Goal: Transaction & Acquisition: Purchase product/service

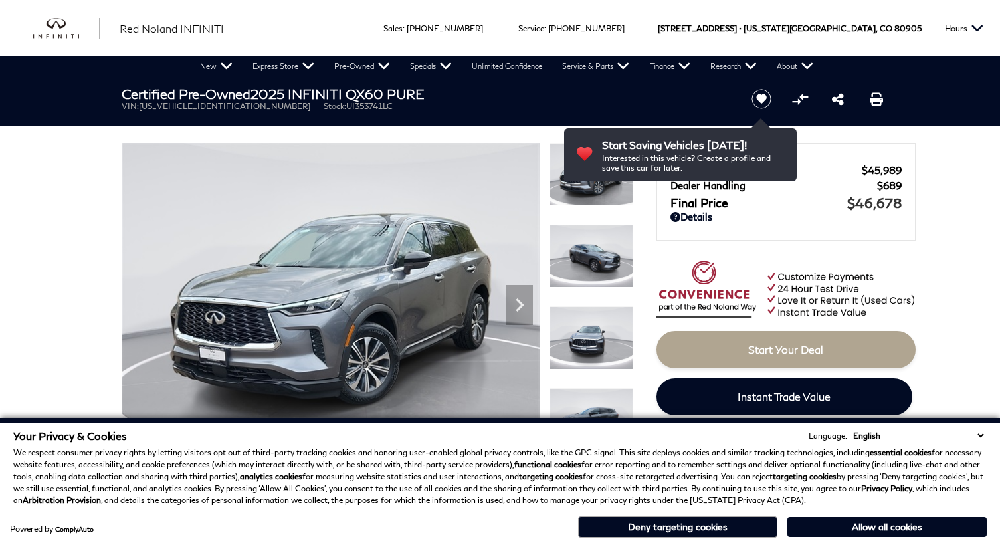
click at [985, 436] on select "English Spanish / Español English / [GEOGRAPHIC_DATA] Korean / 한국어 Vietnamese /…" at bounding box center [917, 435] width 137 height 13
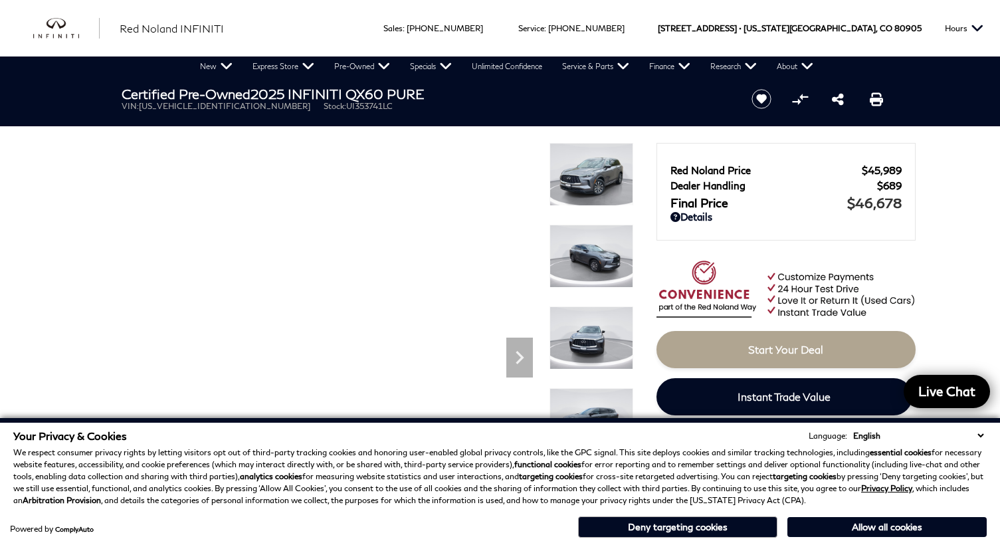
drag, startPoint x: 696, startPoint y: 527, endPoint x: 702, endPoint y: 524, distance: 6.8
click at [696, 527] on button "Deny targeting cookies" at bounding box center [677, 526] width 199 height 21
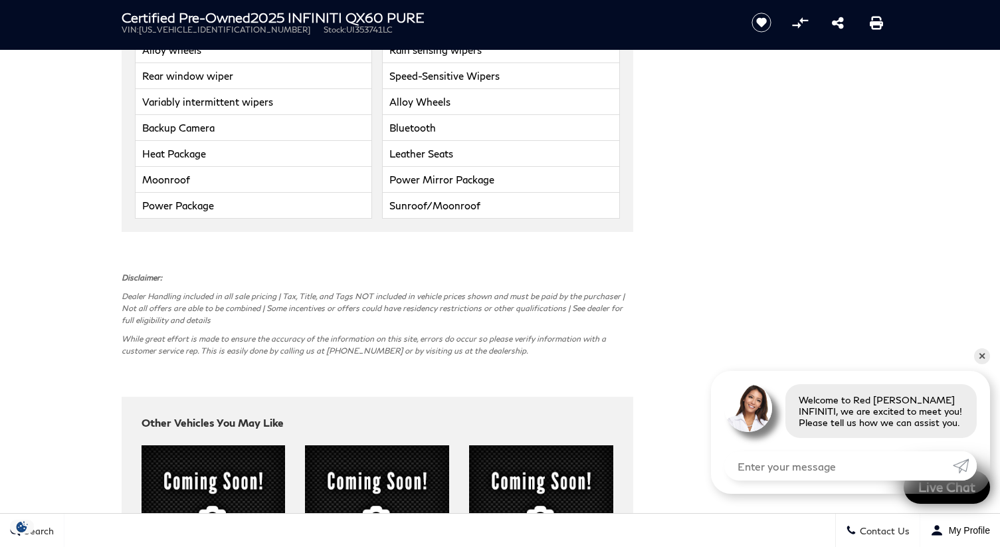
scroll to position [3595, 0]
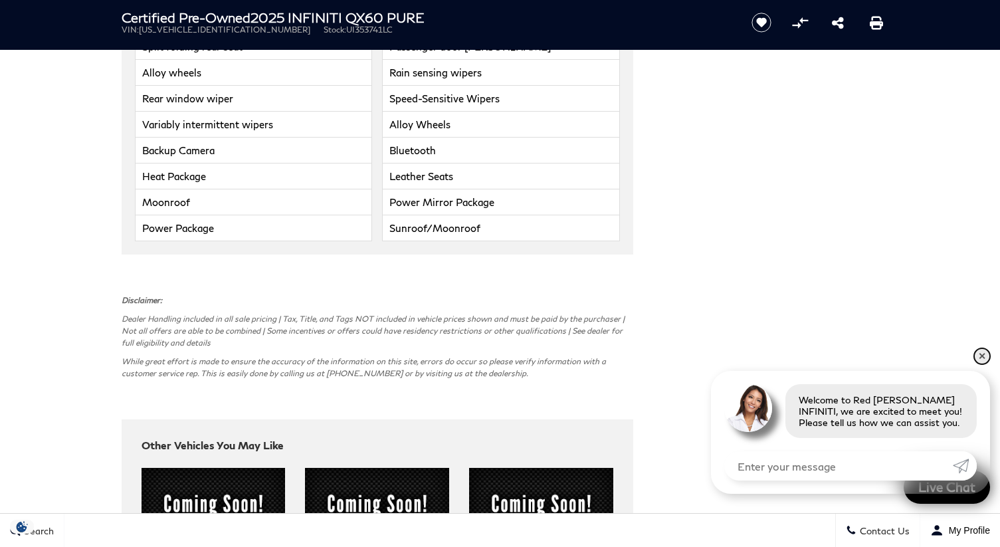
click at [982, 358] on link "✕" at bounding box center [982, 356] width 16 height 16
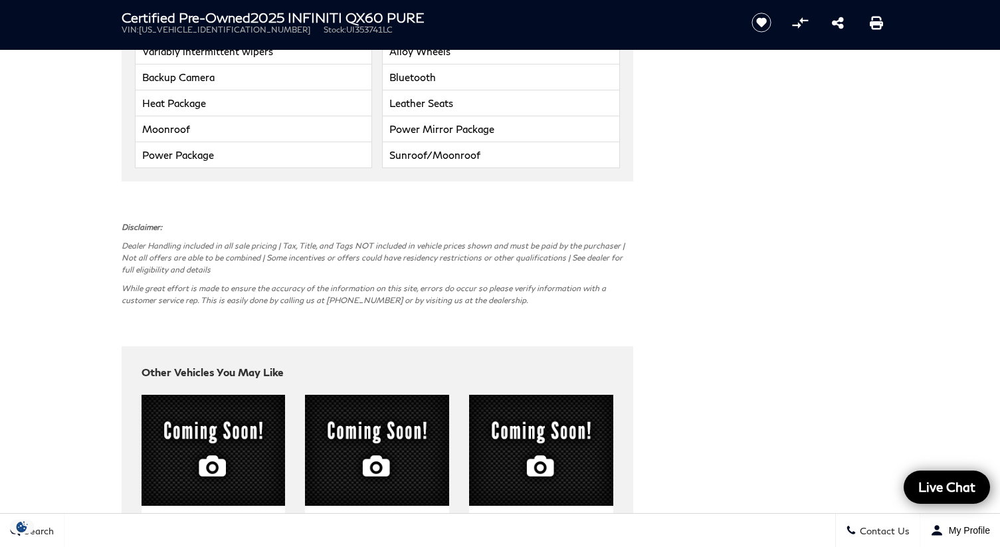
scroll to position [3719, 0]
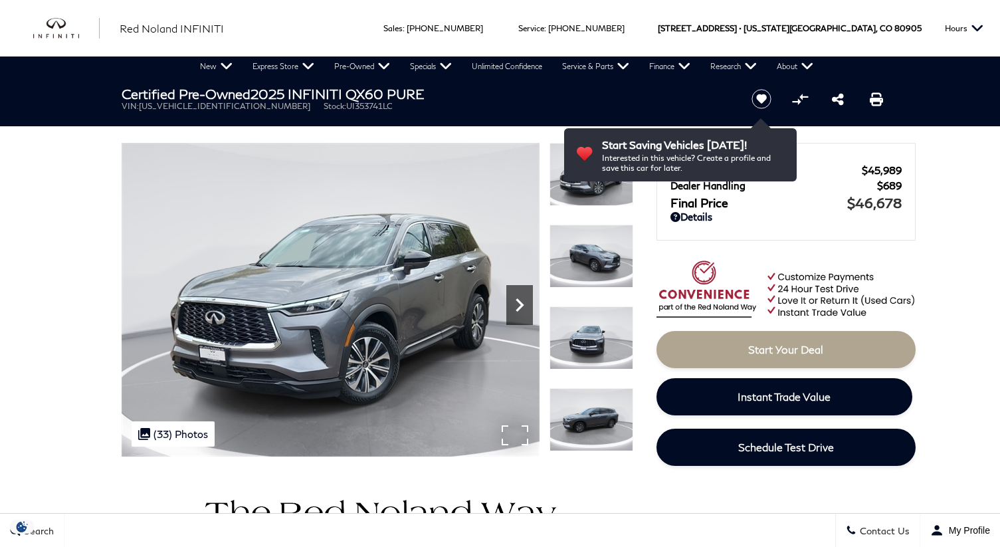
click at [512, 305] on icon "Next" at bounding box center [519, 305] width 27 height 27
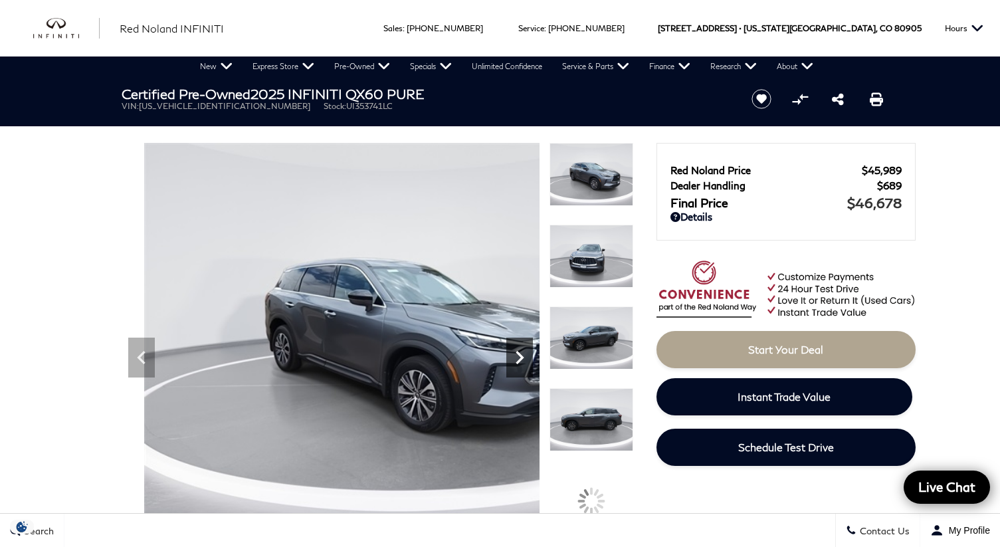
click at [516, 359] on icon "Next" at bounding box center [519, 357] width 27 height 27
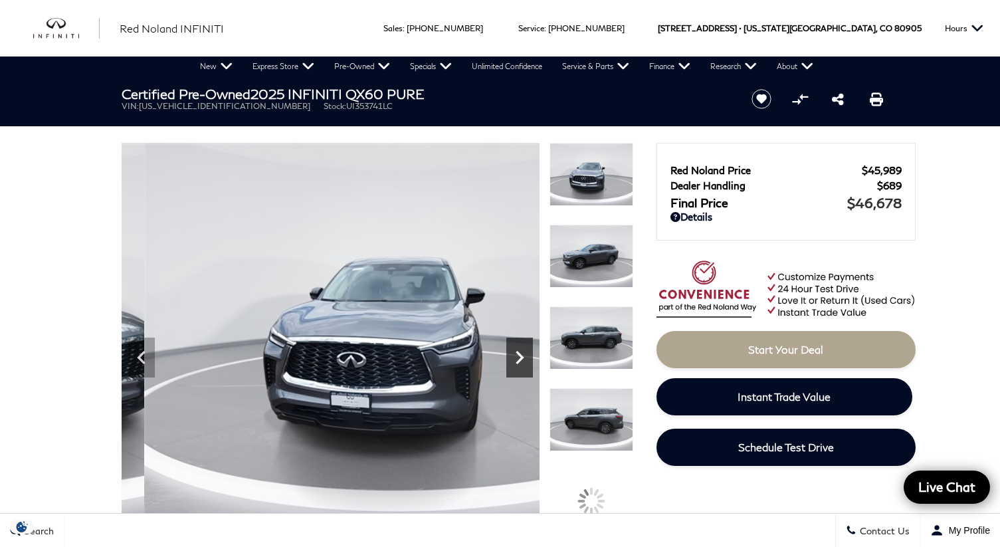
click at [516, 359] on icon "Next" at bounding box center [519, 357] width 27 height 27
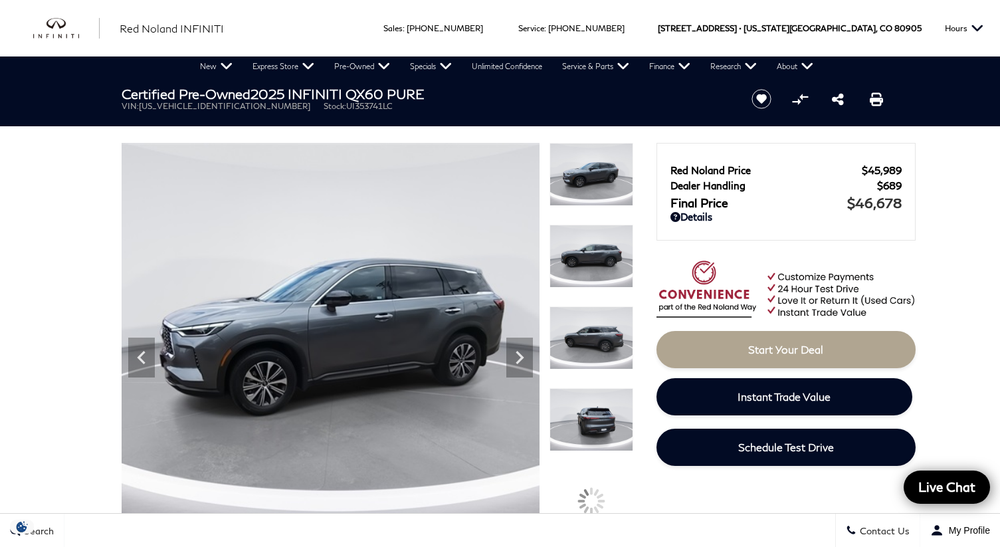
click at [311, 377] on img at bounding box center [336, 335] width 557 height 384
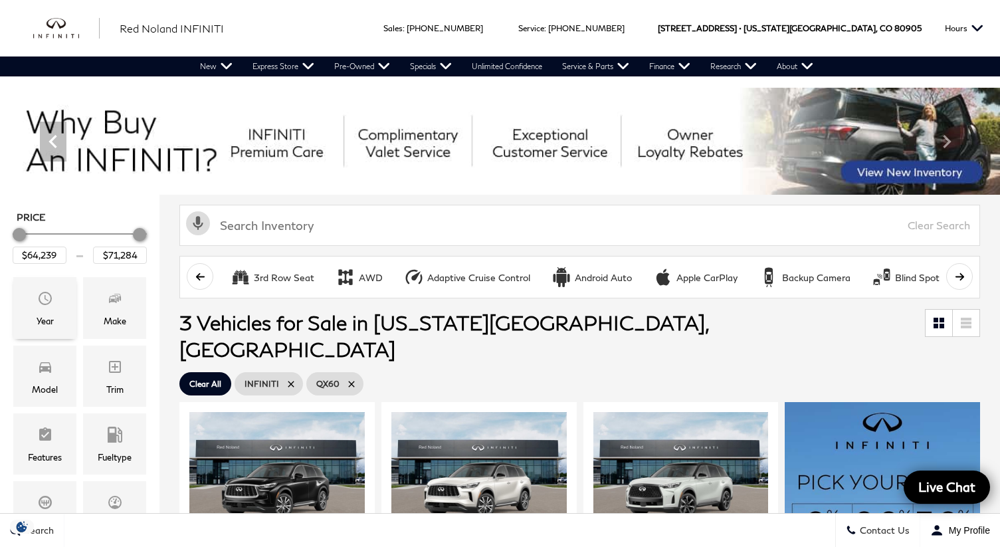
click at [47, 302] on icon "Year" at bounding box center [45, 298] width 16 height 16
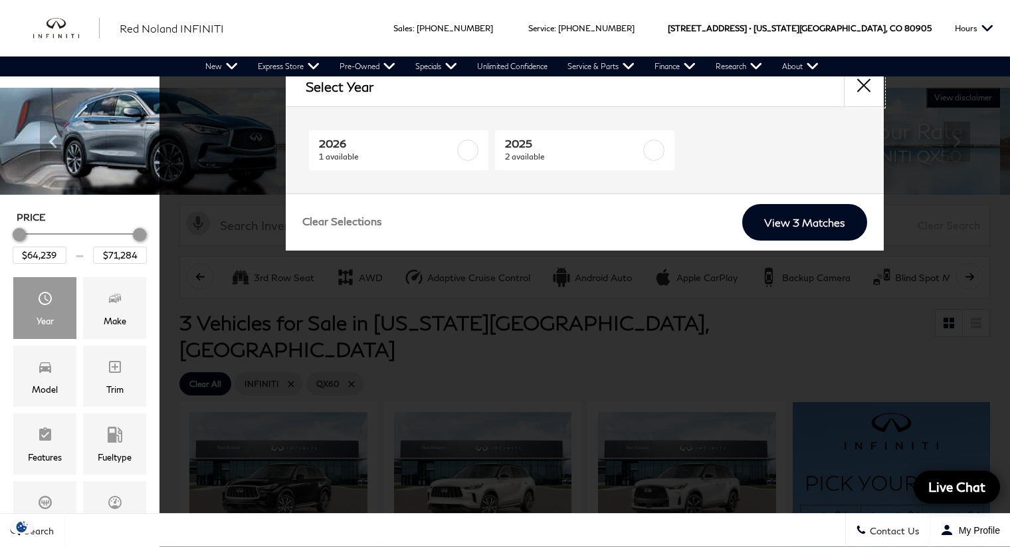
click at [863, 83] on button "close" at bounding box center [864, 86] width 40 height 40
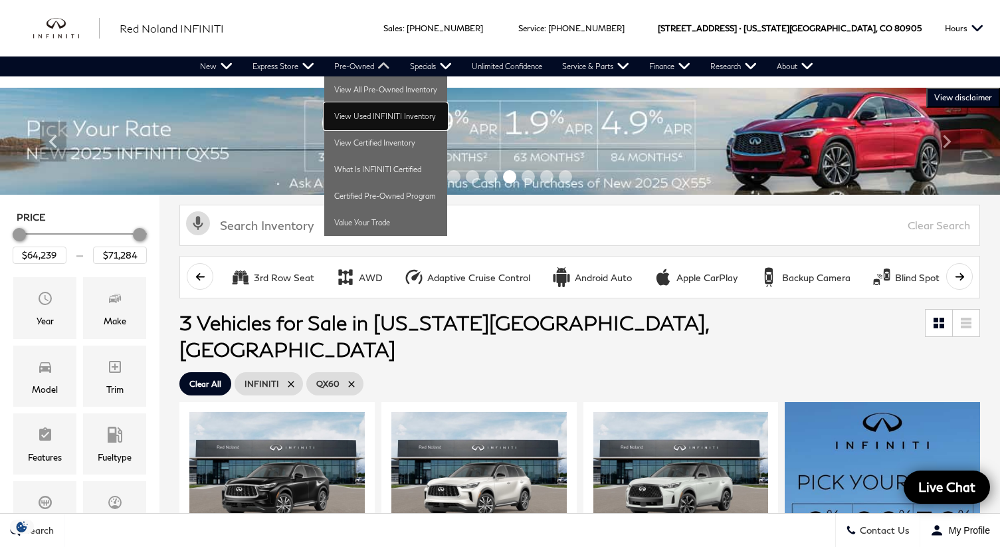
click at [370, 117] on link "View Used INFINITI Inventory" at bounding box center [385, 116] width 123 height 27
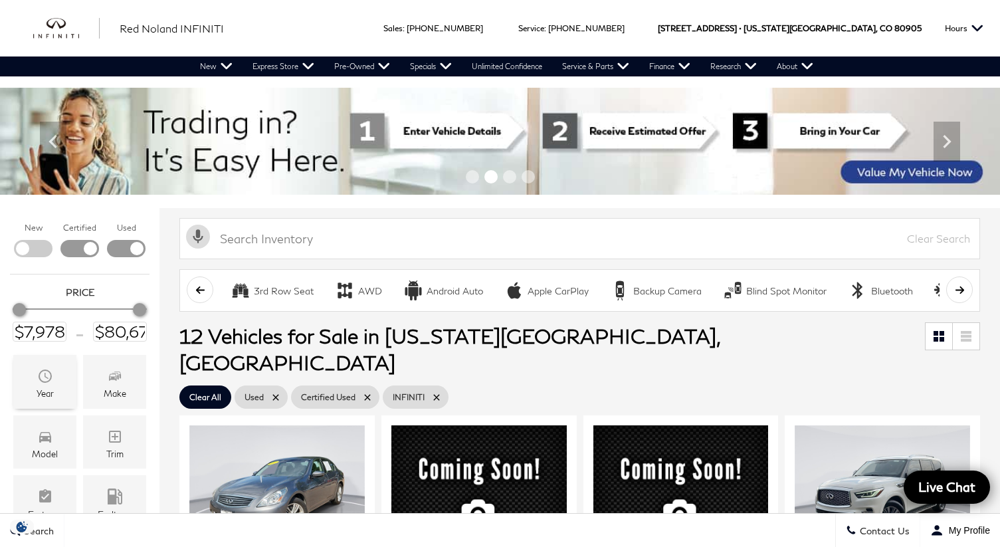
click at [42, 381] on icon "Year" at bounding box center [45, 375] width 13 height 13
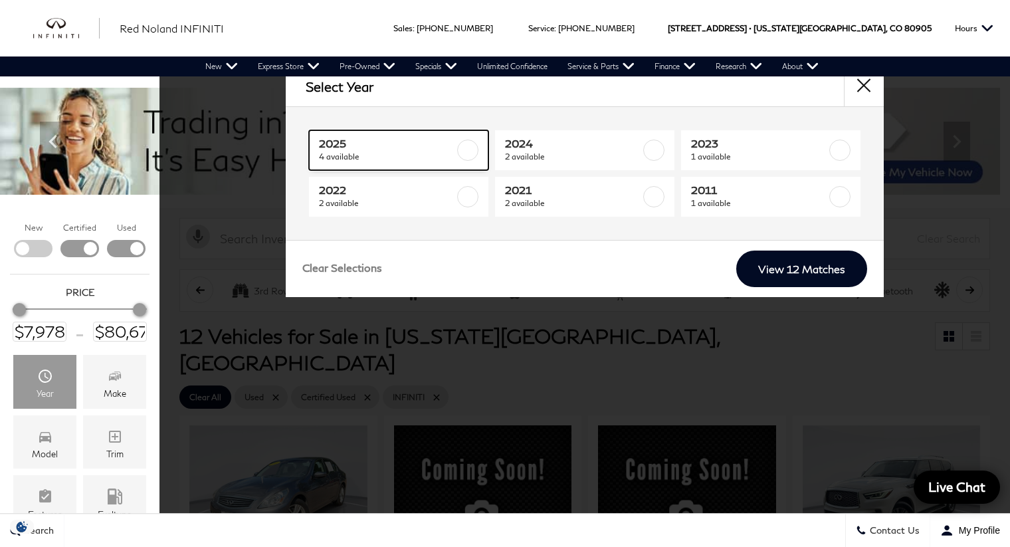
click at [470, 151] on label at bounding box center [467, 149] width 21 height 21
type input "$45,078"
checkbox input "true"
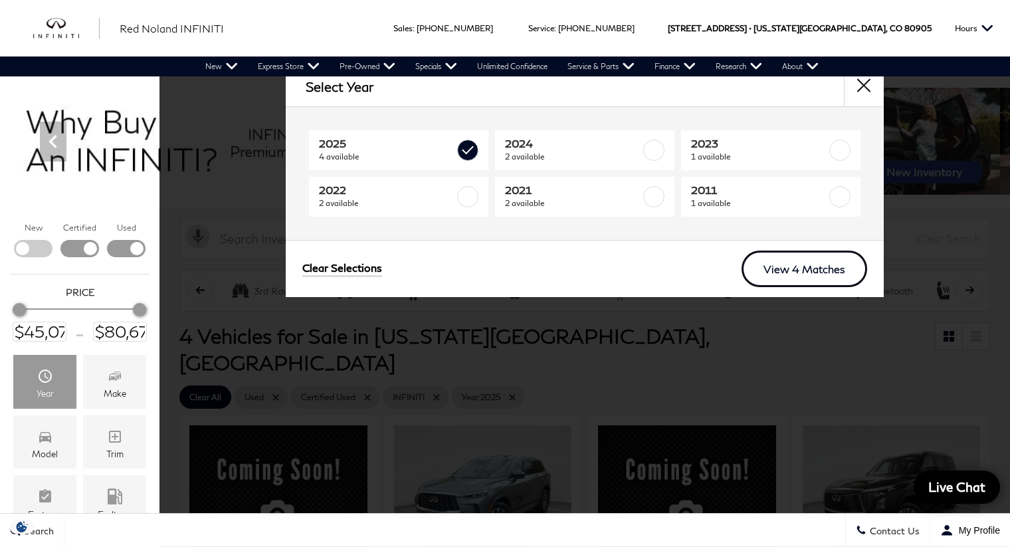
click at [815, 266] on link "View 4 Matches" at bounding box center [804, 268] width 126 height 37
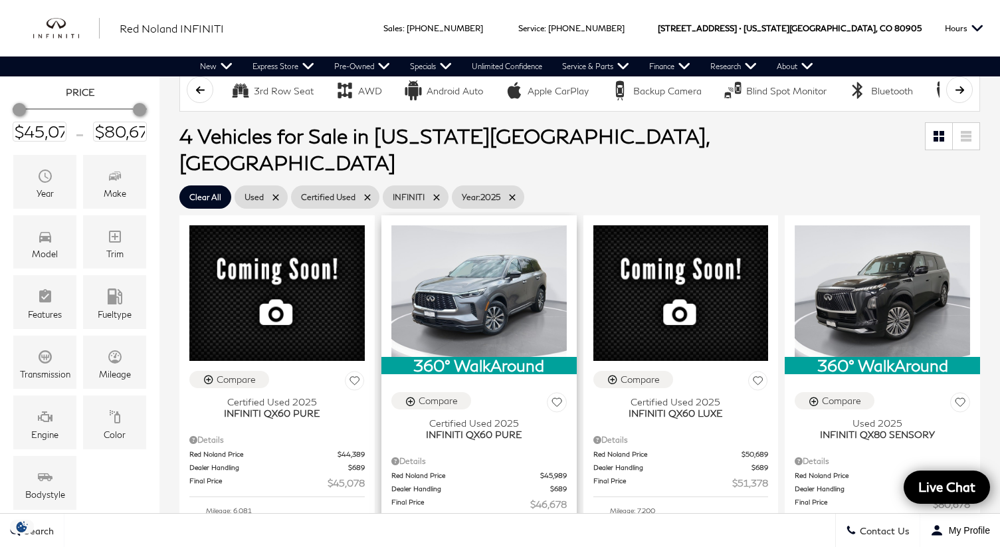
scroll to position [199, 0]
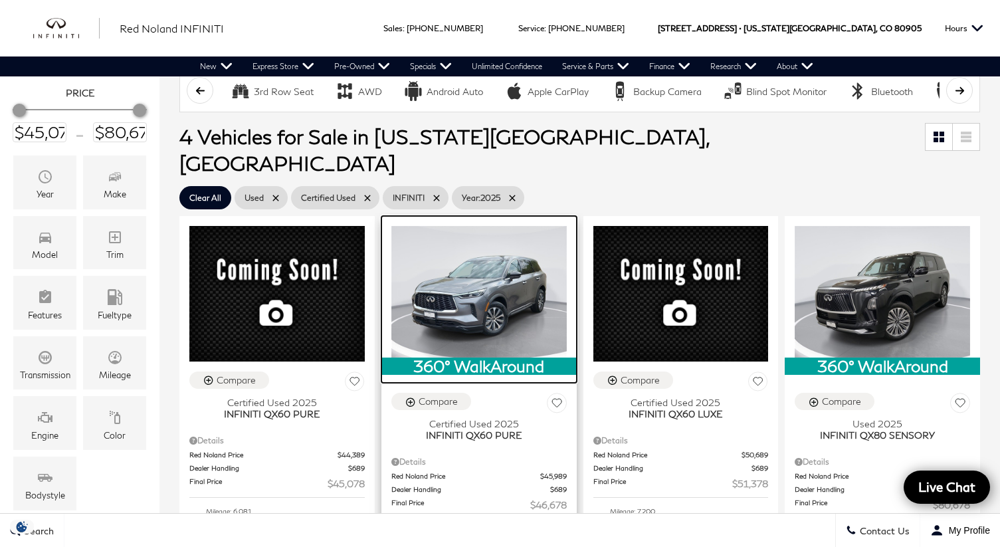
click at [510, 298] on img at bounding box center [478, 292] width 175 height 132
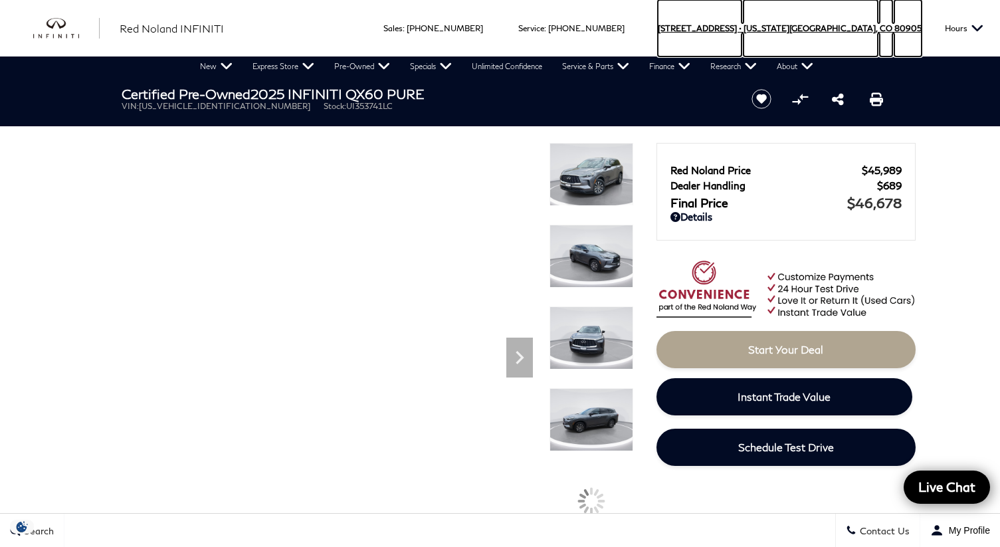
click at [741, 28] on span "[STREET_ADDRESS] •" at bounding box center [700, 28] width 84 height 56
